Goal: Task Accomplishment & Management: Use online tool/utility

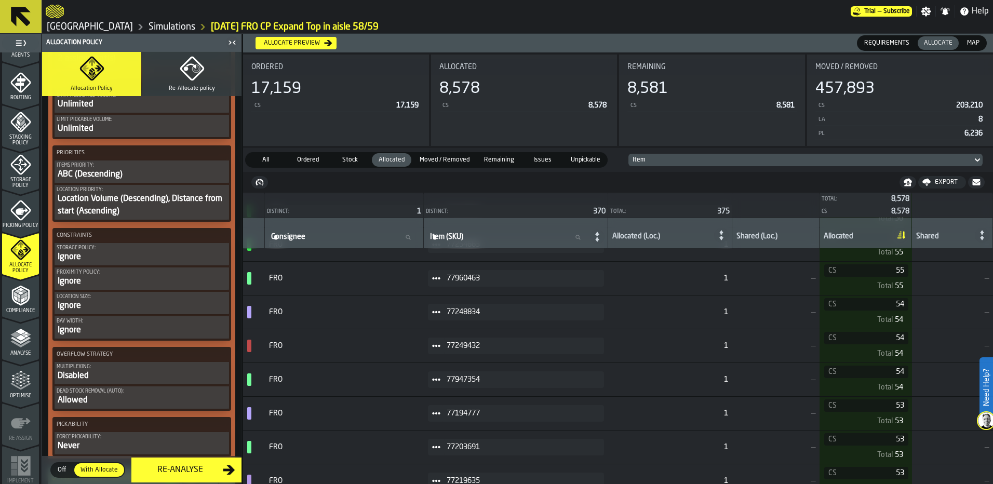
scroll to position [1662, 0]
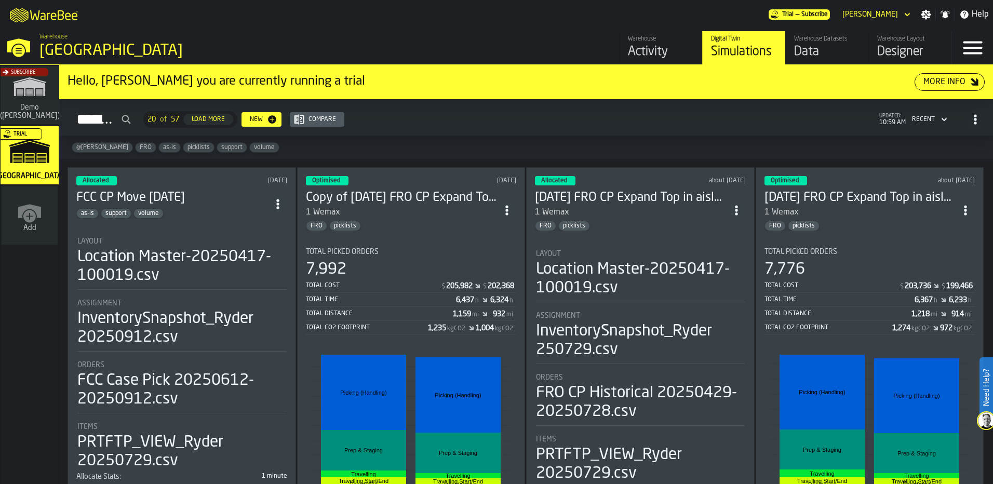
click at [220, 202] on h3 "FCC CP Move [DATE]" at bounding box center [172, 198] width 192 height 17
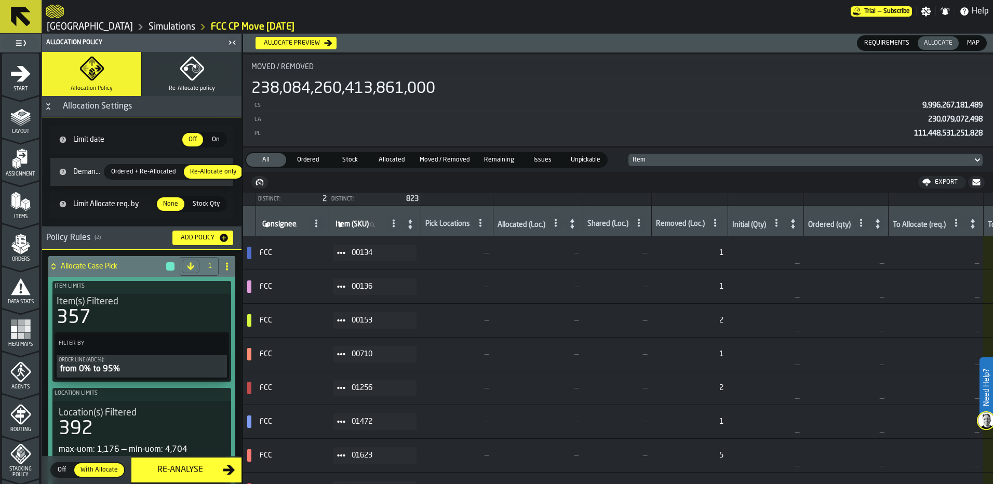
click at [169, 82] on button "Re-Allocate policy" at bounding box center [191, 74] width 99 height 44
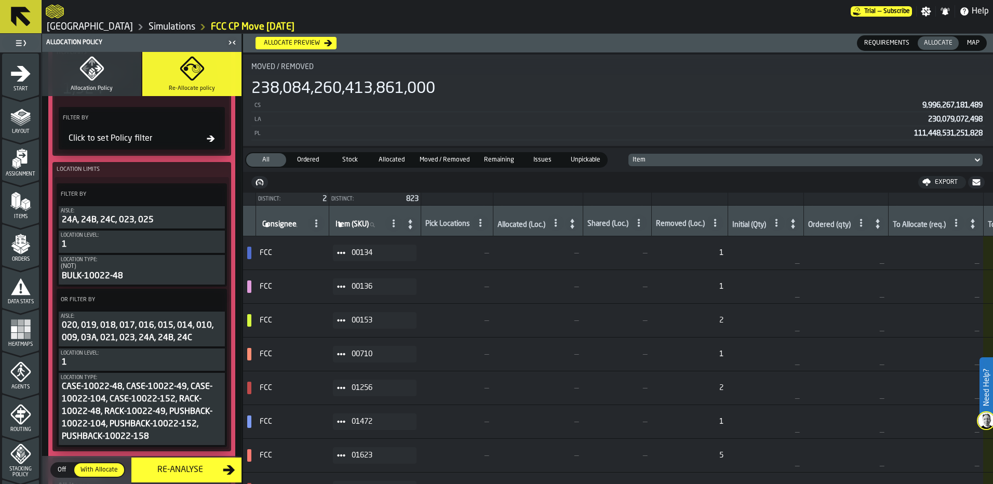
scroll to position [520, 0]
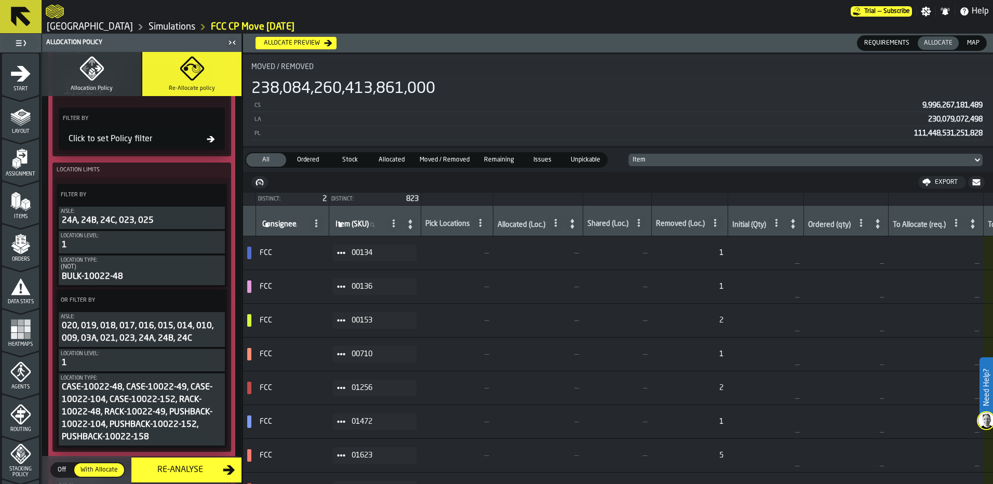
click at [87, 77] on icon "button" at bounding box center [91, 69] width 24 height 24
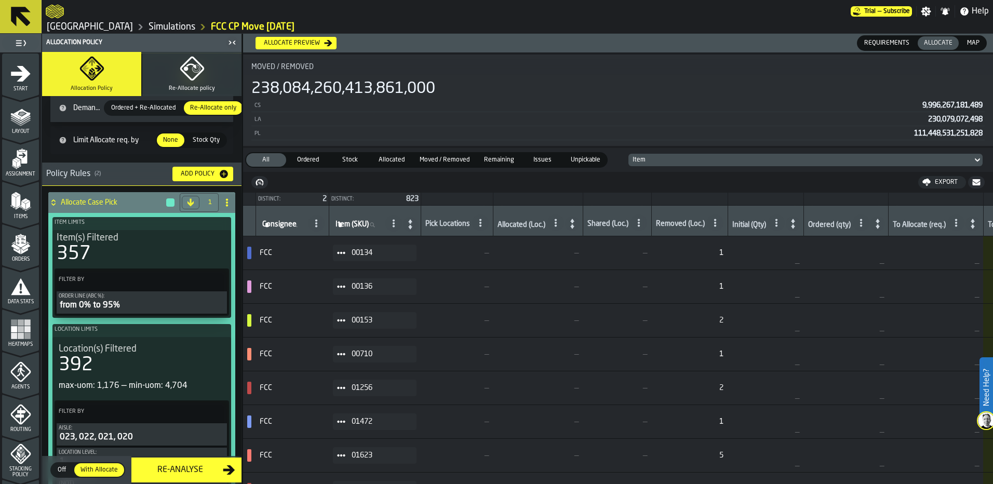
scroll to position [0, 0]
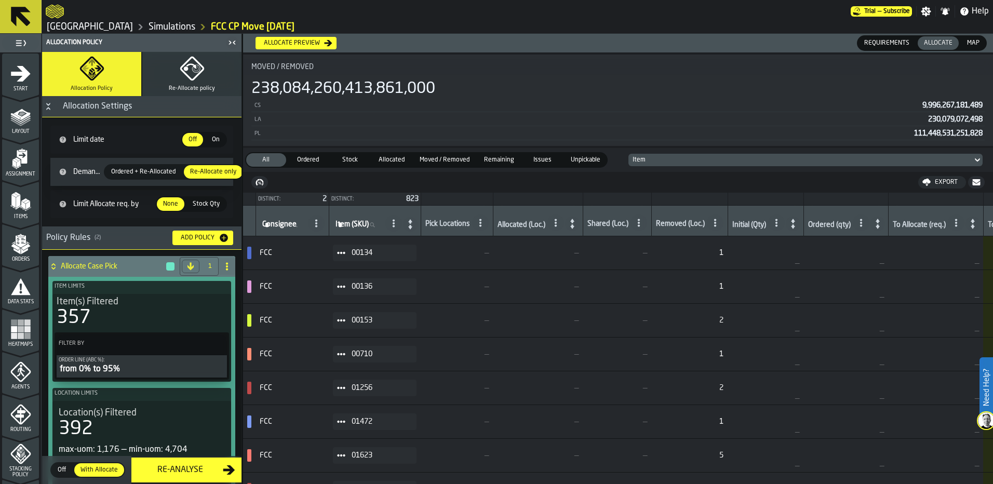
click at [172, 76] on button "Re-Allocate policy" at bounding box center [191, 74] width 99 height 44
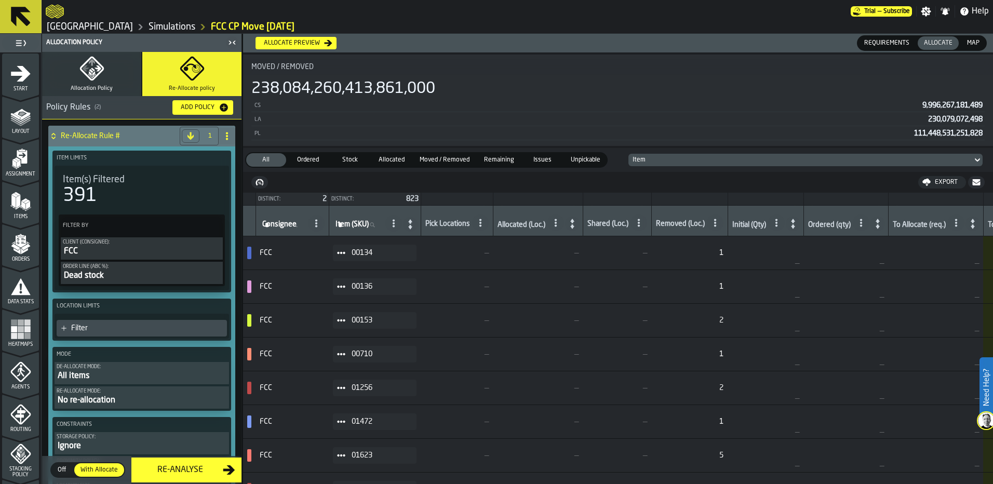
click at [99, 76] on icon "button" at bounding box center [91, 68] width 25 height 25
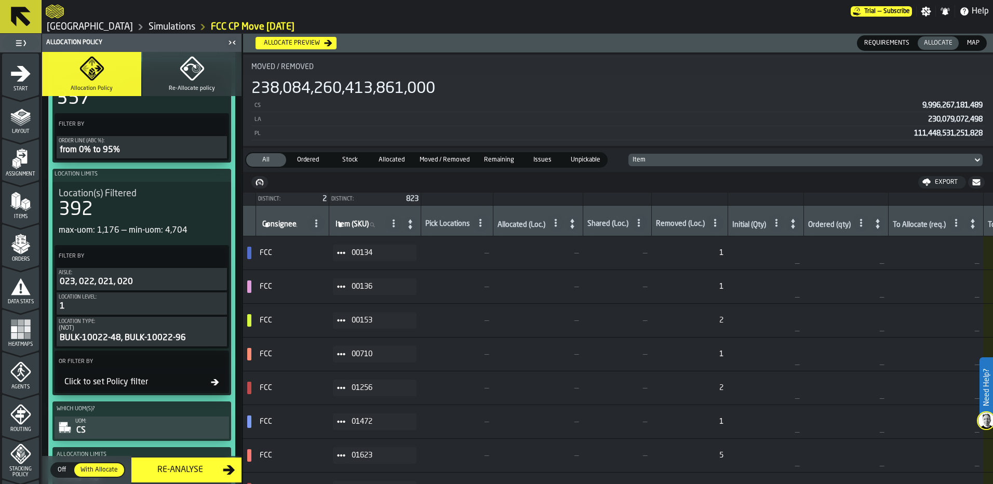
scroll to position [104, 0]
